Goal: Navigation & Orientation: Find specific page/section

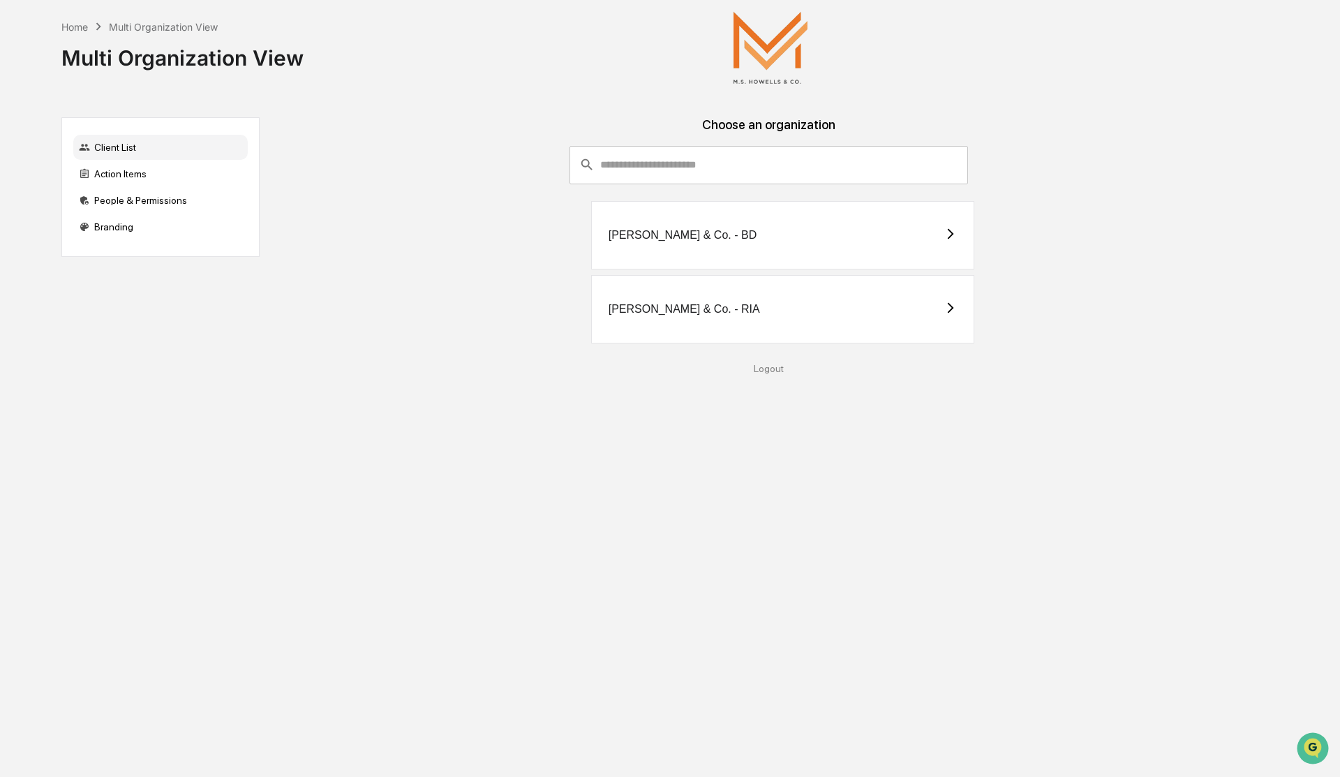
click at [720, 311] on div "[PERSON_NAME] & Co. - RIA" at bounding box center [684, 309] width 151 height 13
click at [776, 322] on div "[PERSON_NAME] & Co. - RIA" at bounding box center [783, 309] width 384 height 68
click at [829, 309] on div "[PERSON_NAME] & Co. - RIA" at bounding box center [783, 309] width 384 height 68
click at [805, 324] on div "MSH Capital Advisors LLC" at bounding box center [783, 309] width 384 height 68
